Goal: Find contact information: Find contact information

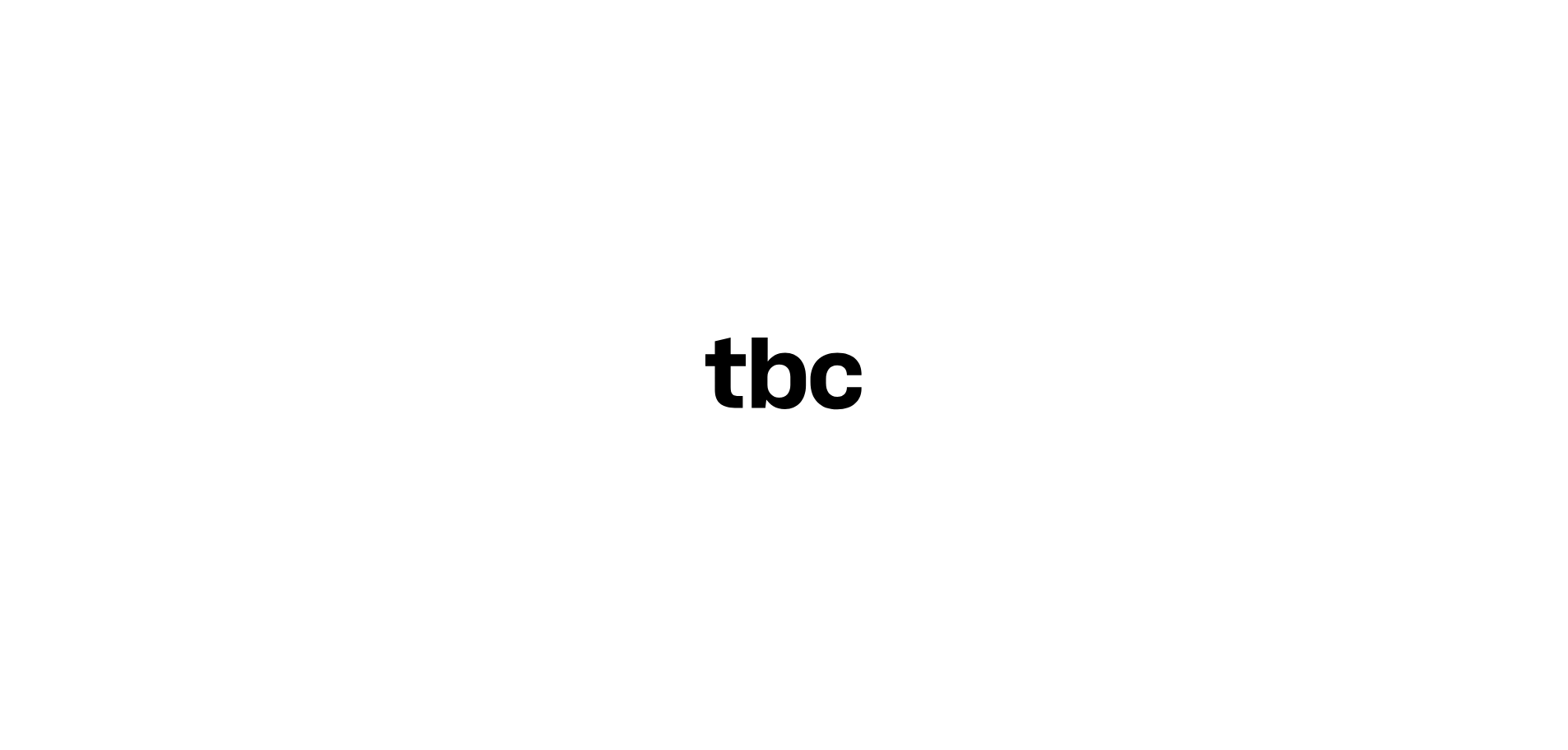
scroll to position [70, 0]
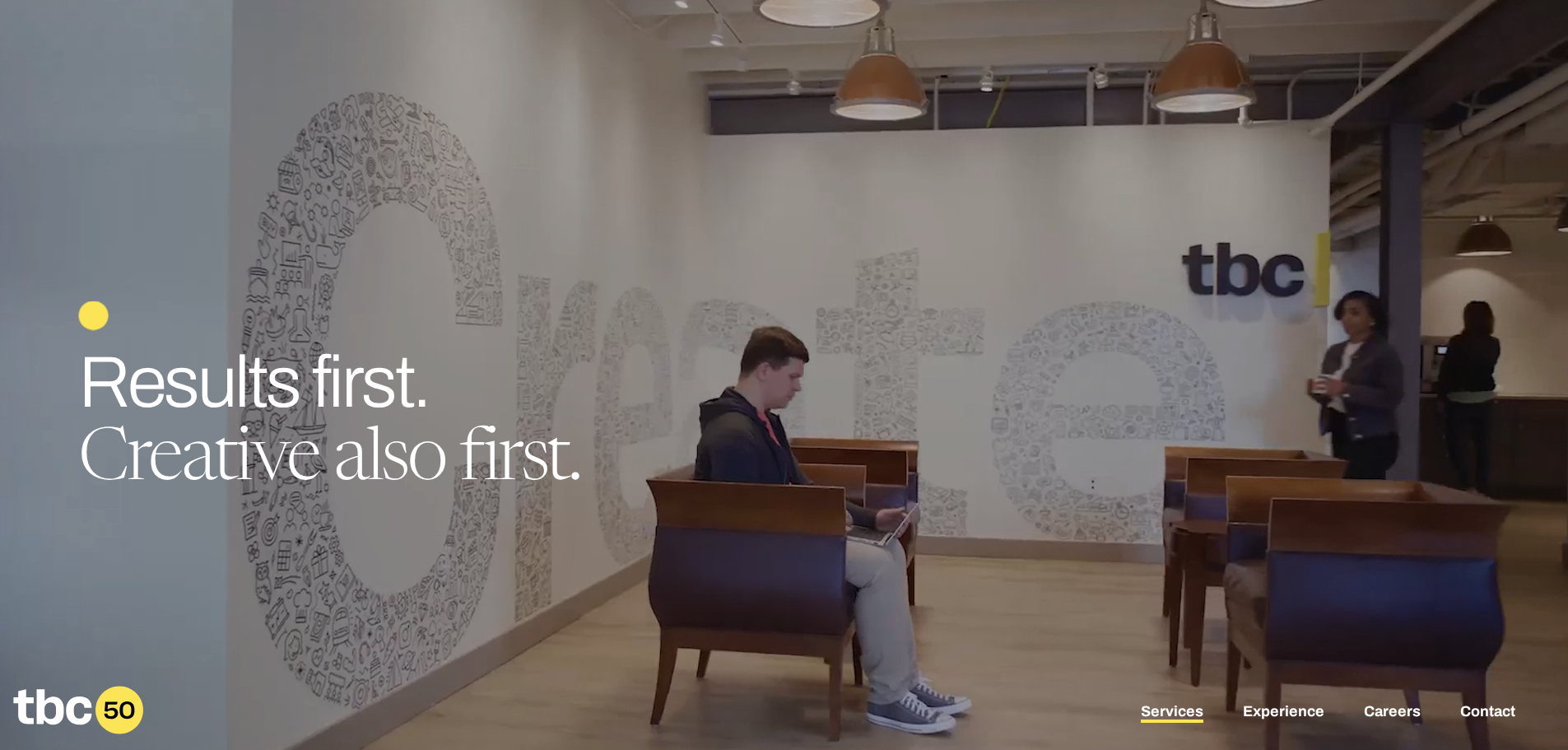
click at [1180, 714] on link "Services" at bounding box center [1172, 713] width 63 height 20
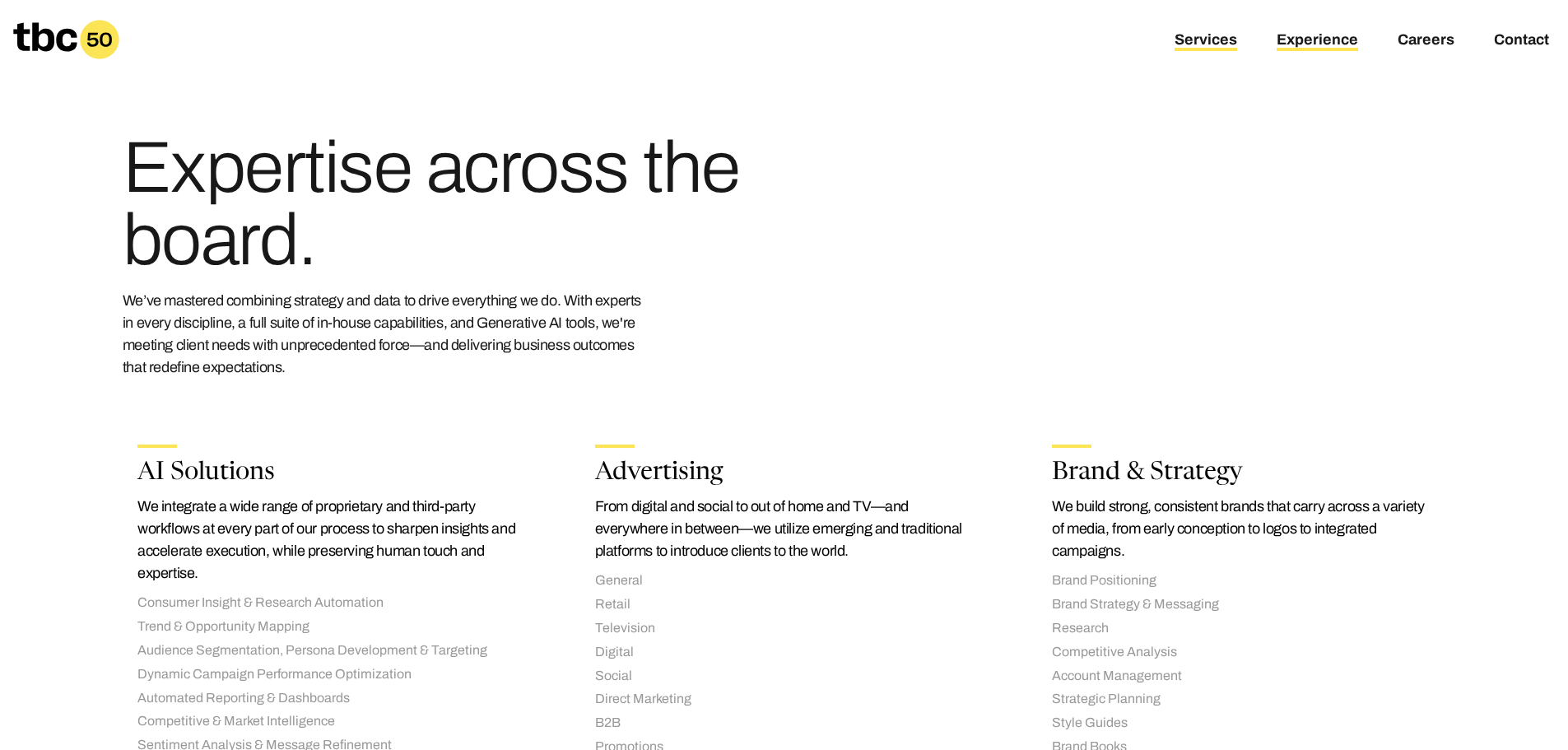
click at [1310, 43] on link "Experience" at bounding box center [1316, 40] width 81 height 20
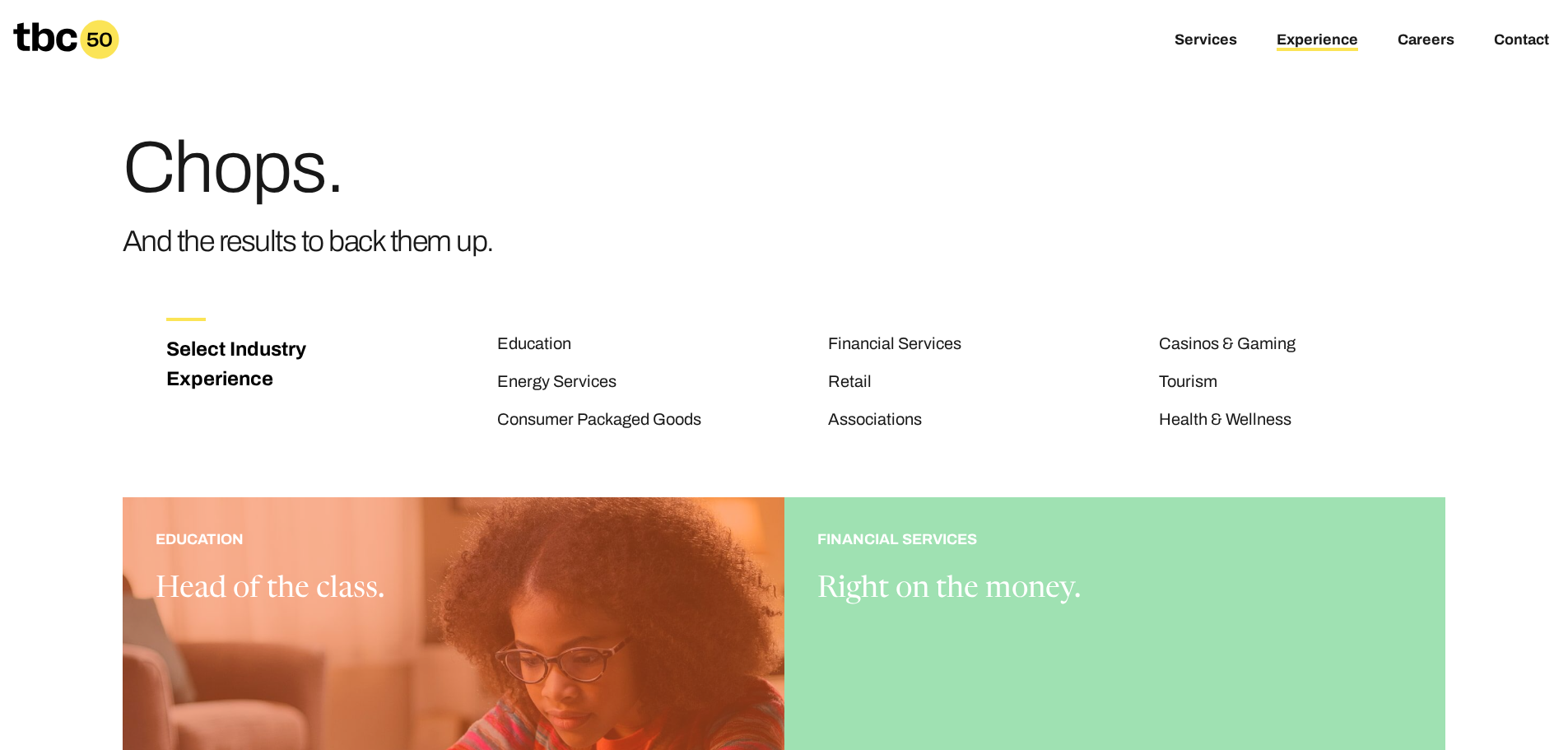
click at [25, 36] on icon at bounding box center [66, 39] width 107 height 39
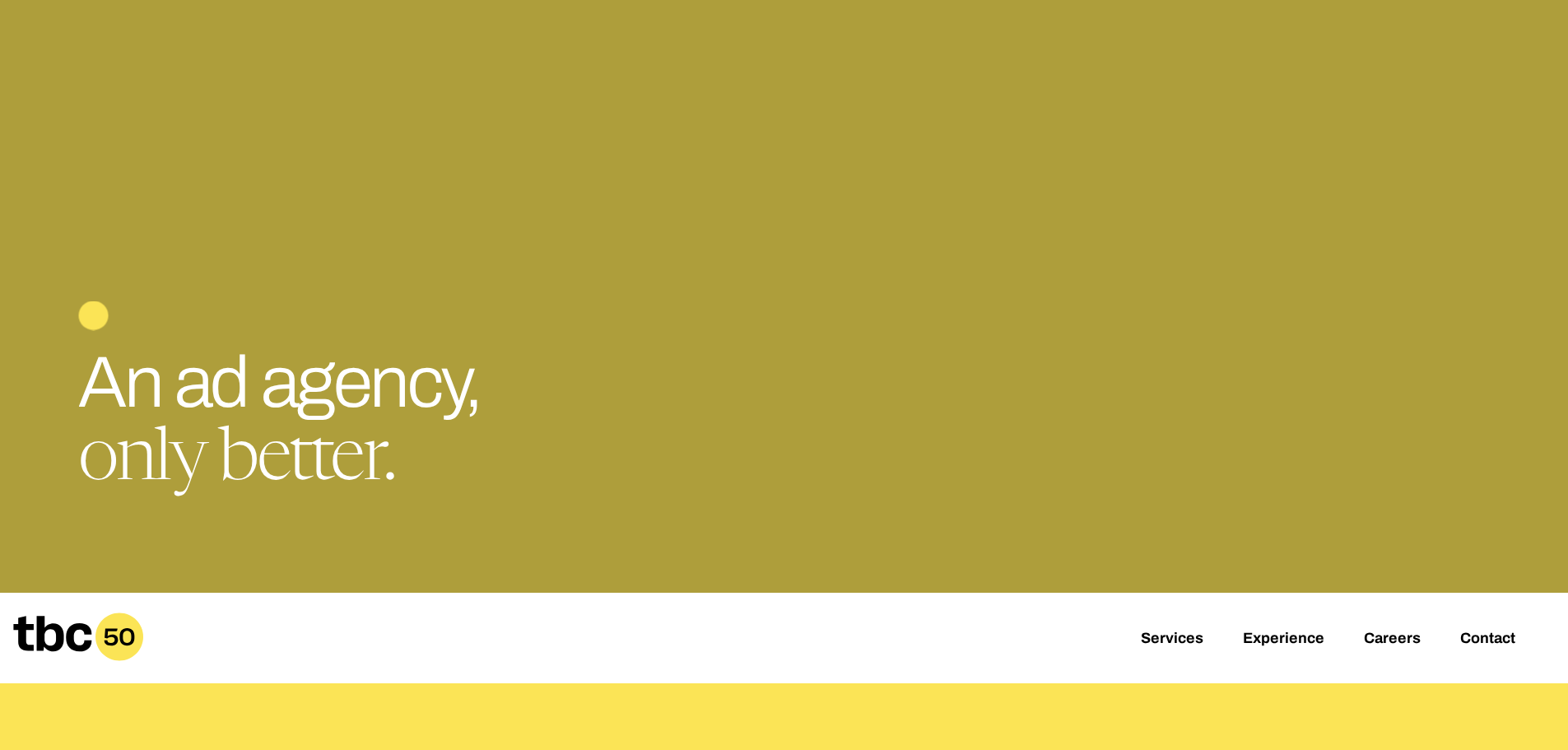
scroll to position [165, 0]
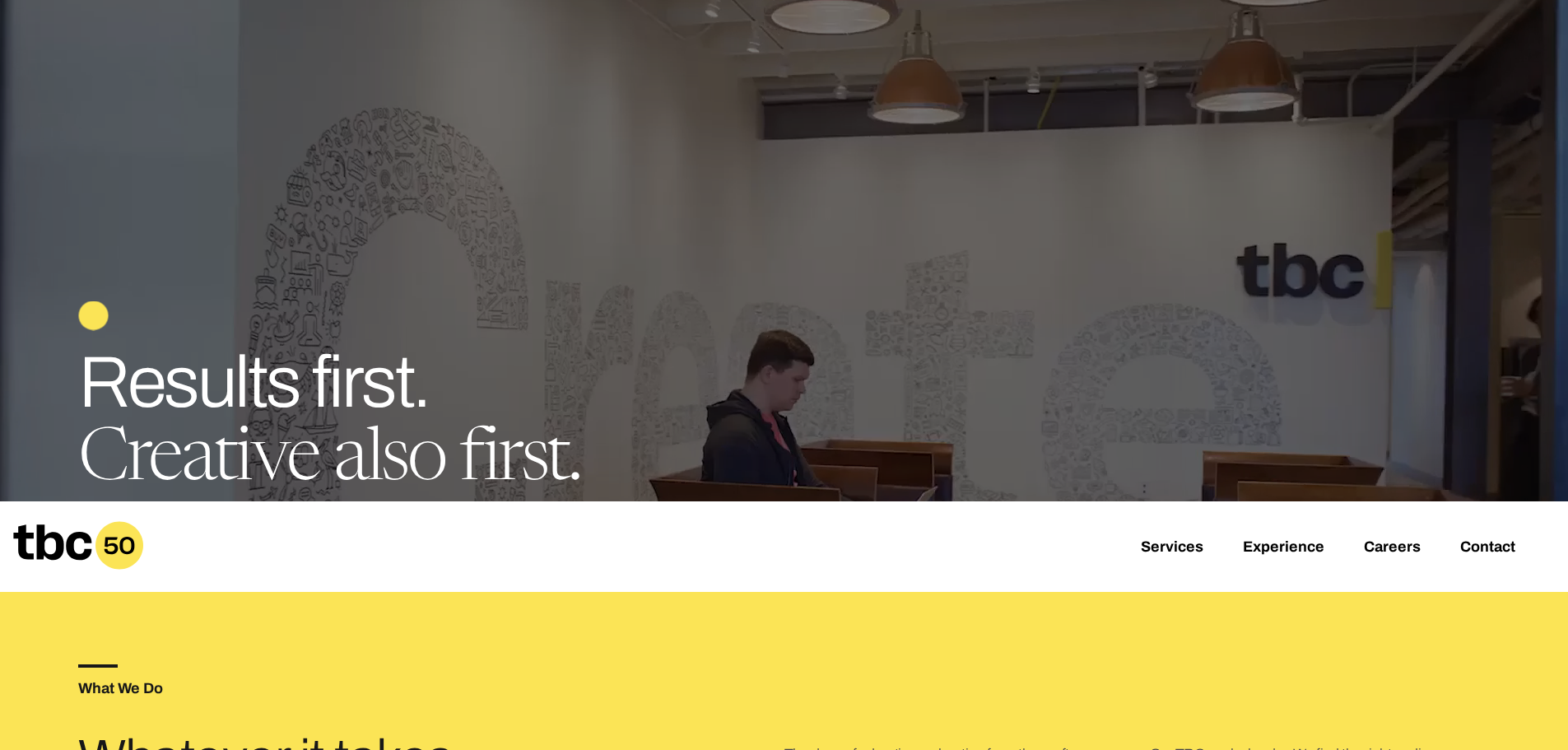
click at [1489, 537] on div "Services Experience Careers Contact" at bounding box center [784, 546] width 1568 height 91
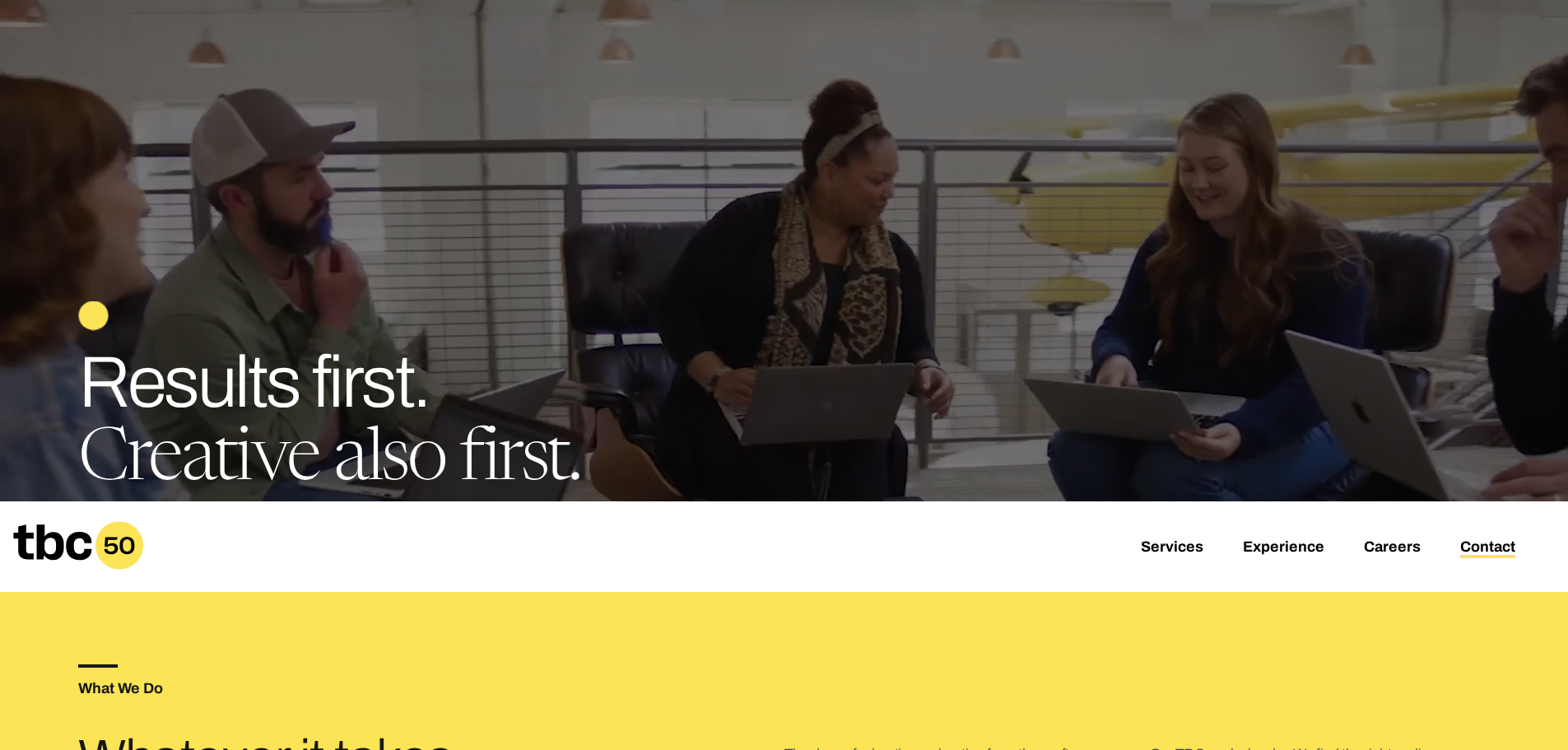
click at [1486, 549] on link "Contact" at bounding box center [1488, 548] width 55 height 20
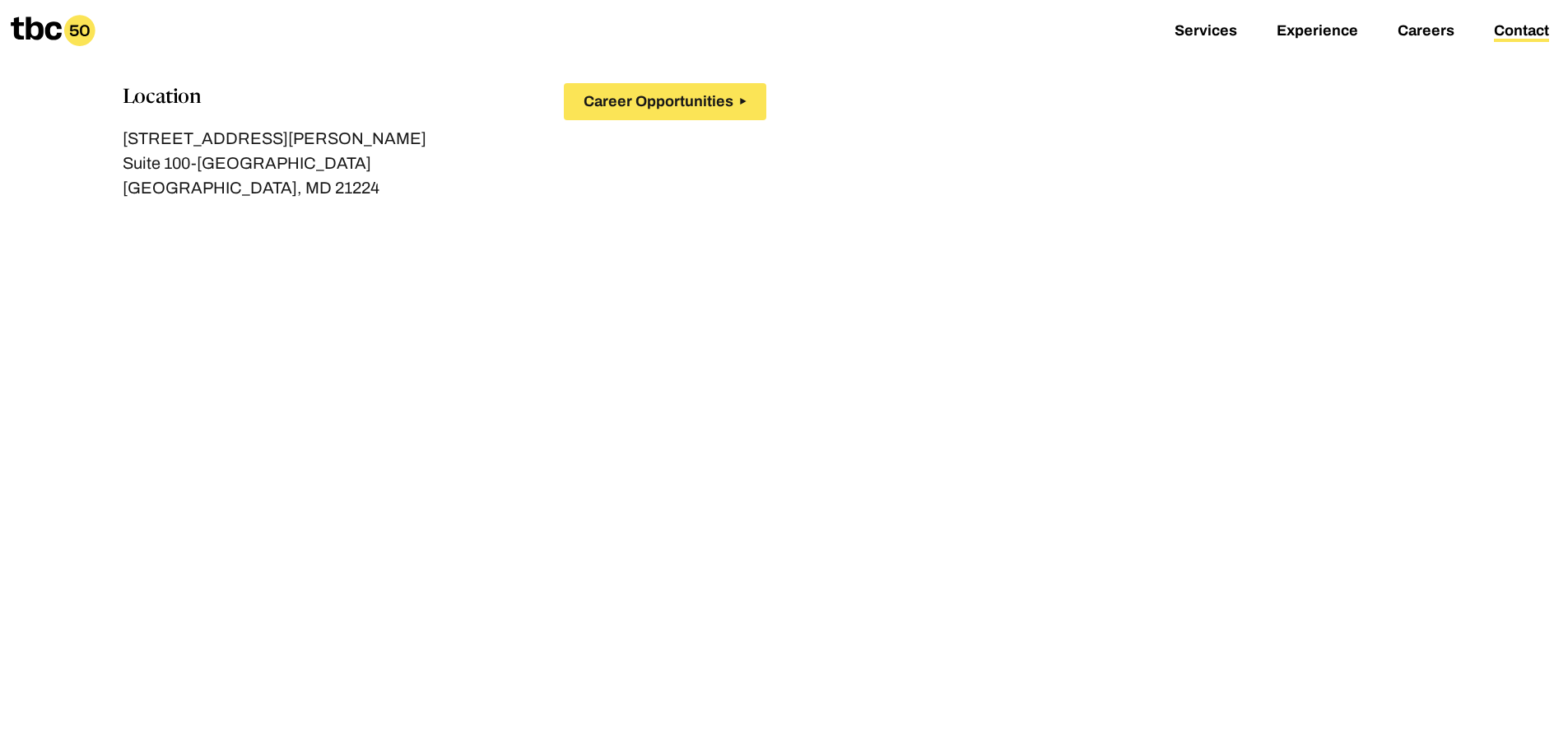
scroll to position [45, 0]
